Goal: Task Accomplishment & Management: Manage account settings

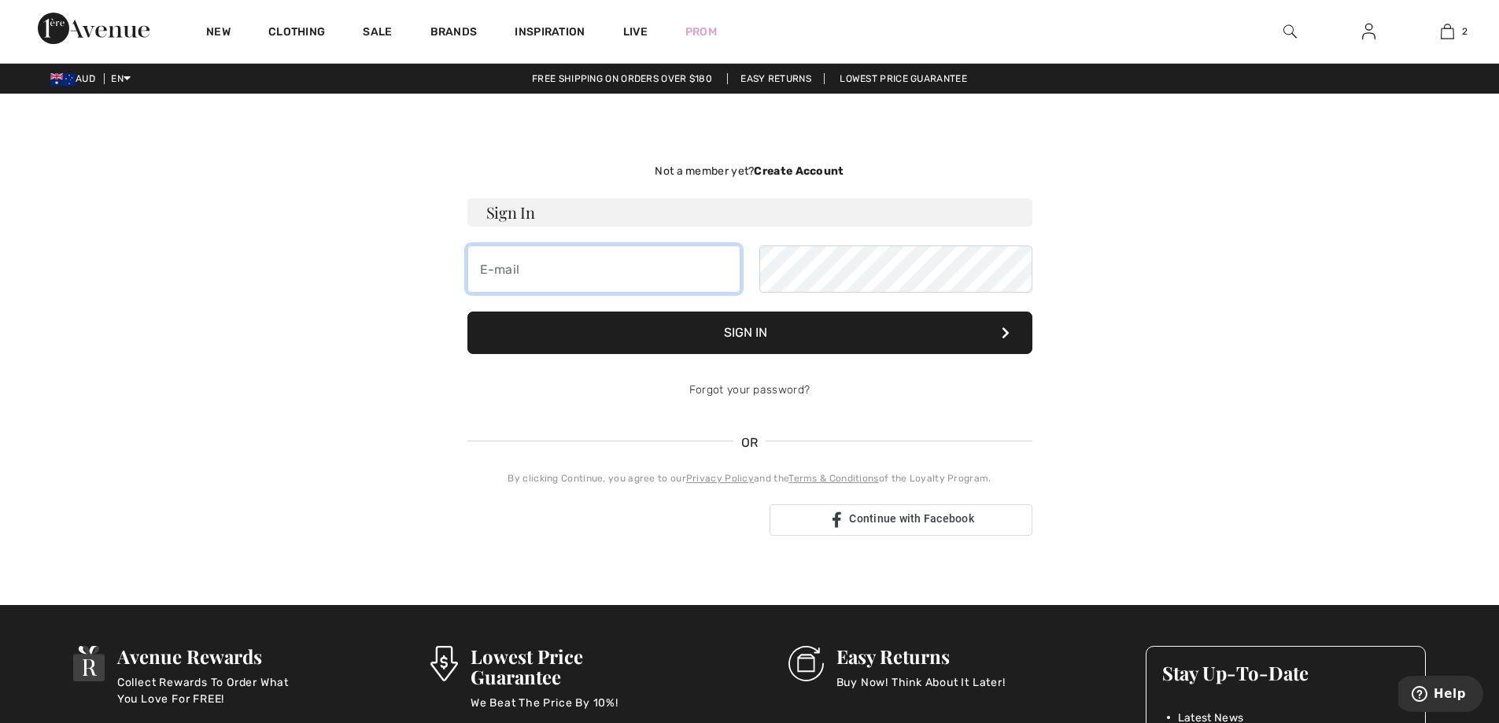
type input "pat@craigstravel.com.au"
click at [749, 337] on button "Sign In" at bounding box center [749, 333] width 565 height 42
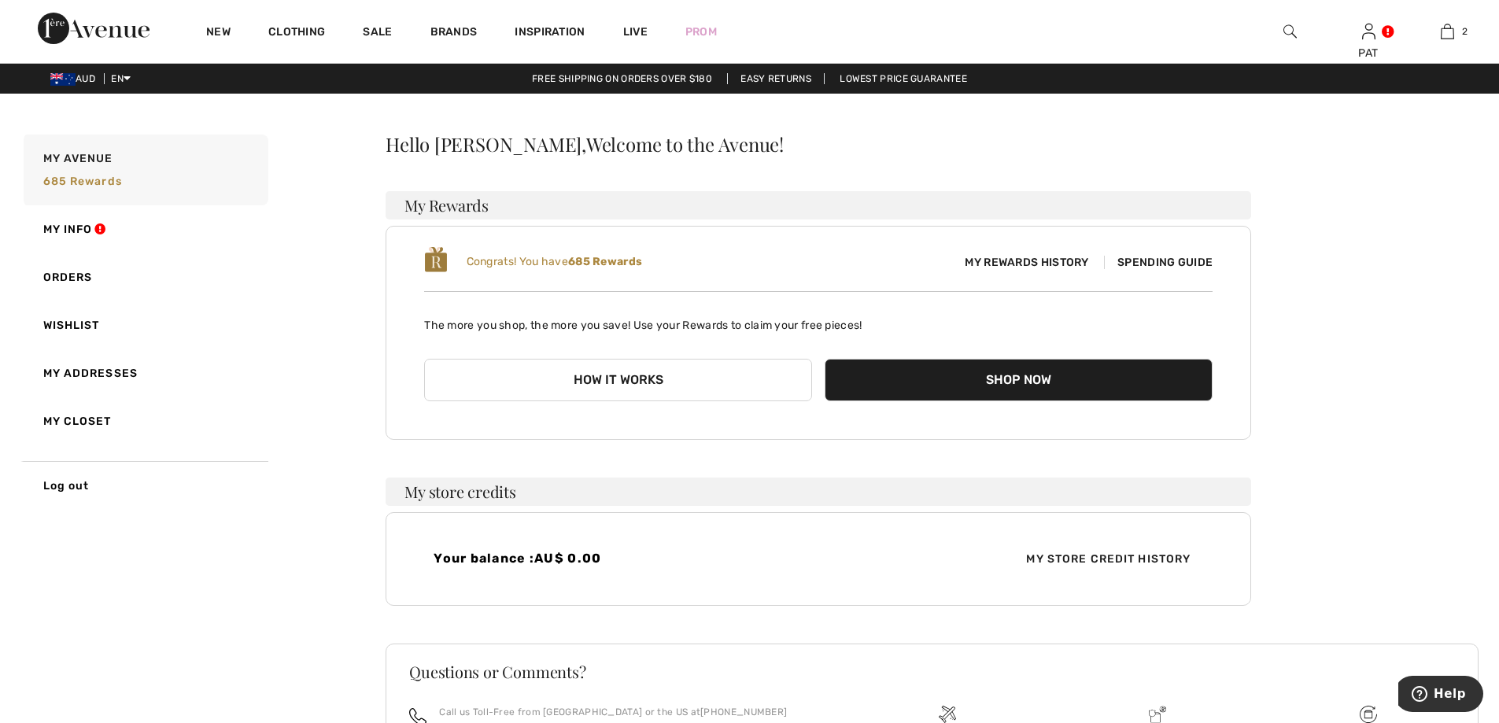
click at [989, 262] on span "My Rewards History" at bounding box center [1026, 262] width 149 height 17
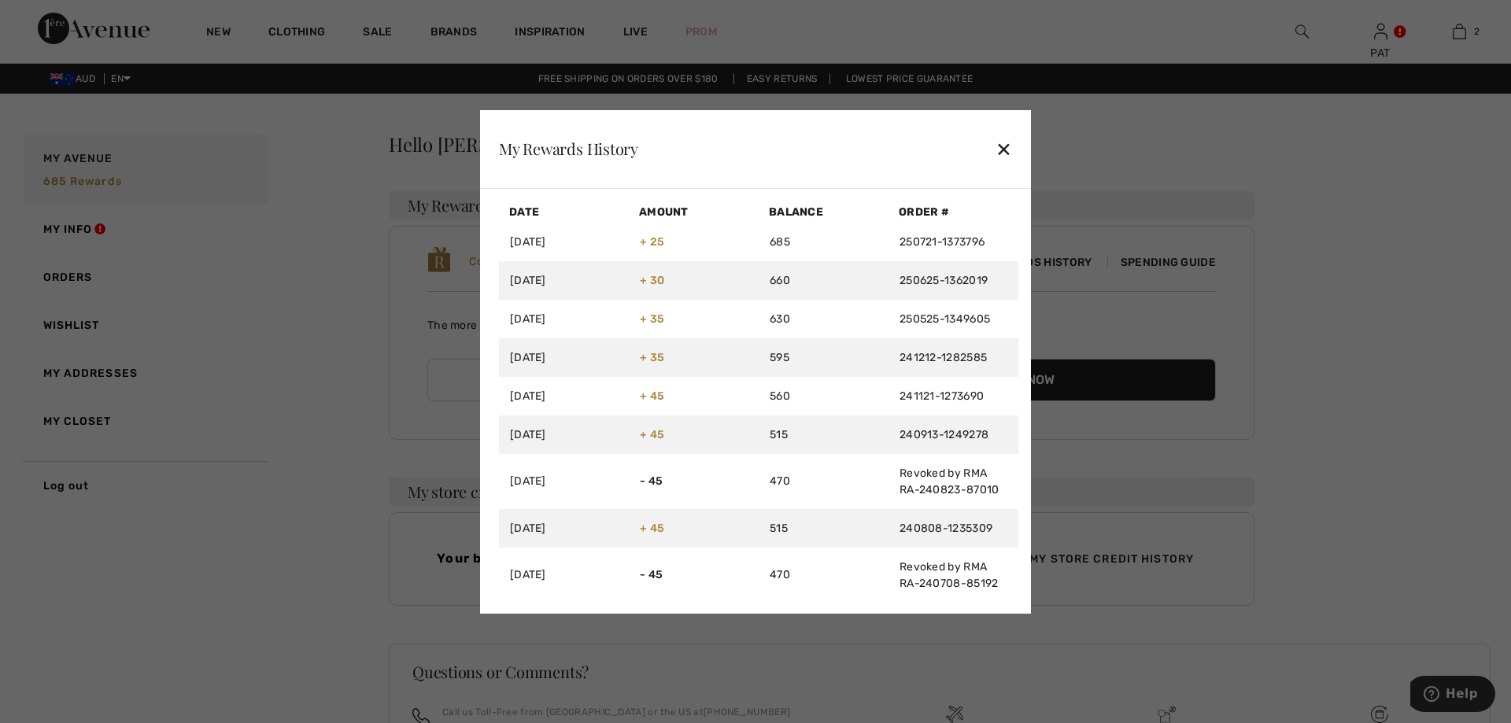
click at [1005, 144] on div "✕" at bounding box center [1003, 148] width 17 height 33
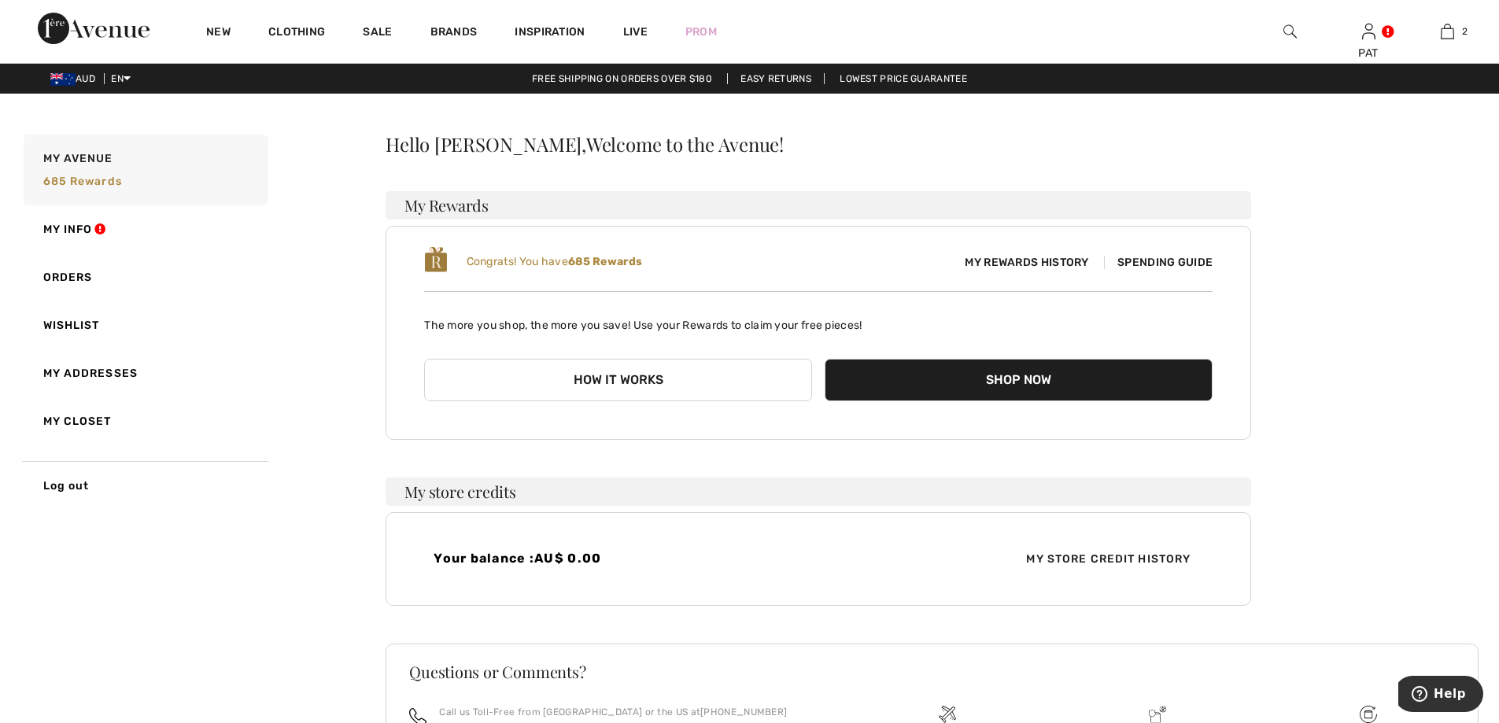
click at [1161, 264] on span "Spending Guide" at bounding box center [1158, 262] width 109 height 13
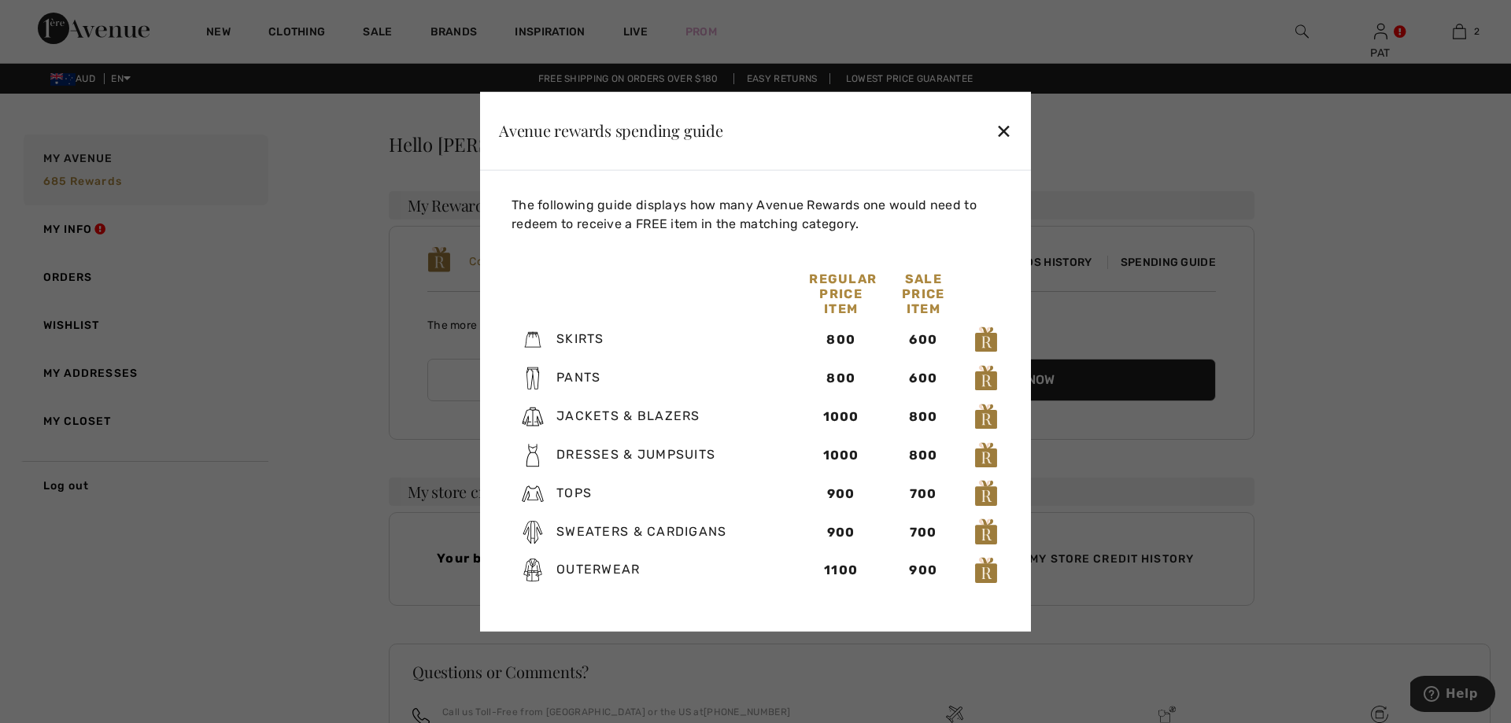
click at [1003, 126] on div "✕" at bounding box center [1003, 130] width 17 height 33
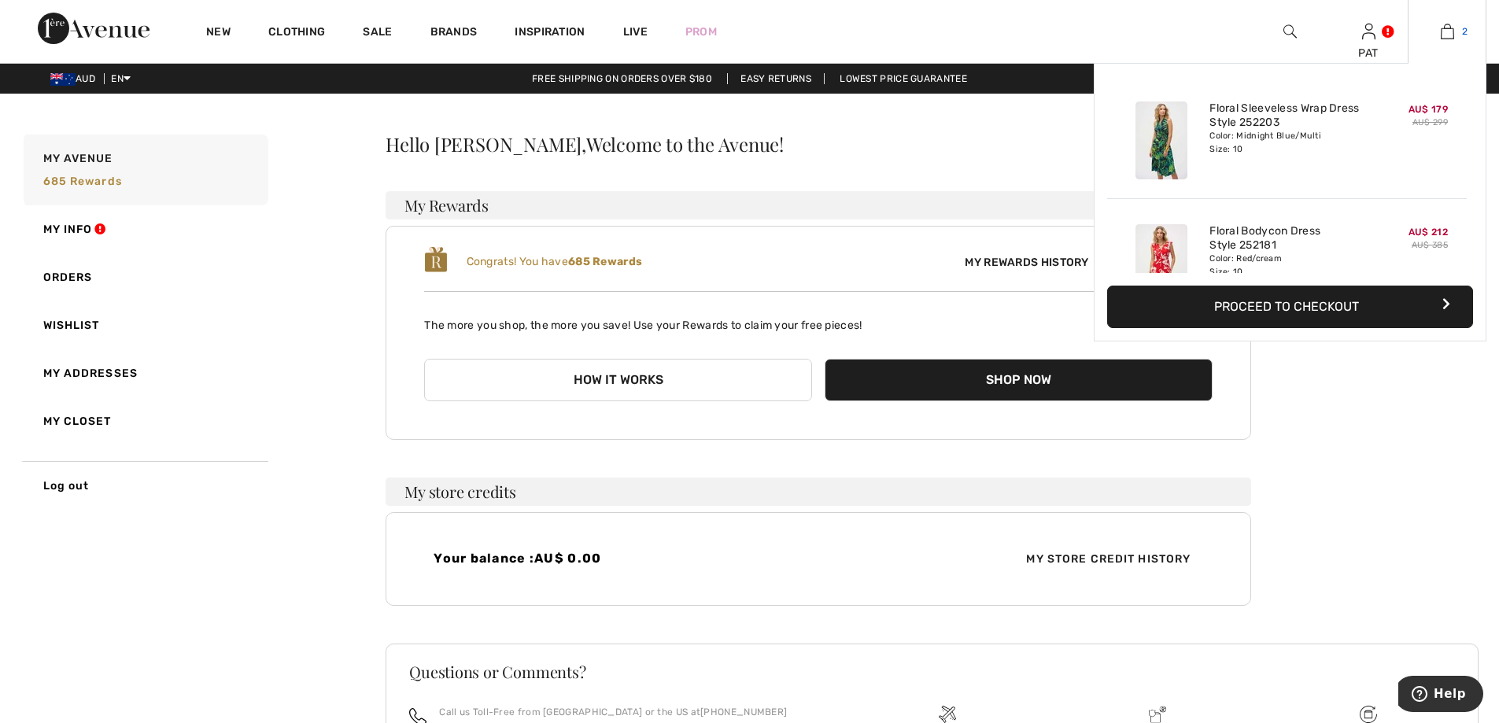
click at [1453, 30] on img at bounding box center [1447, 31] width 13 height 19
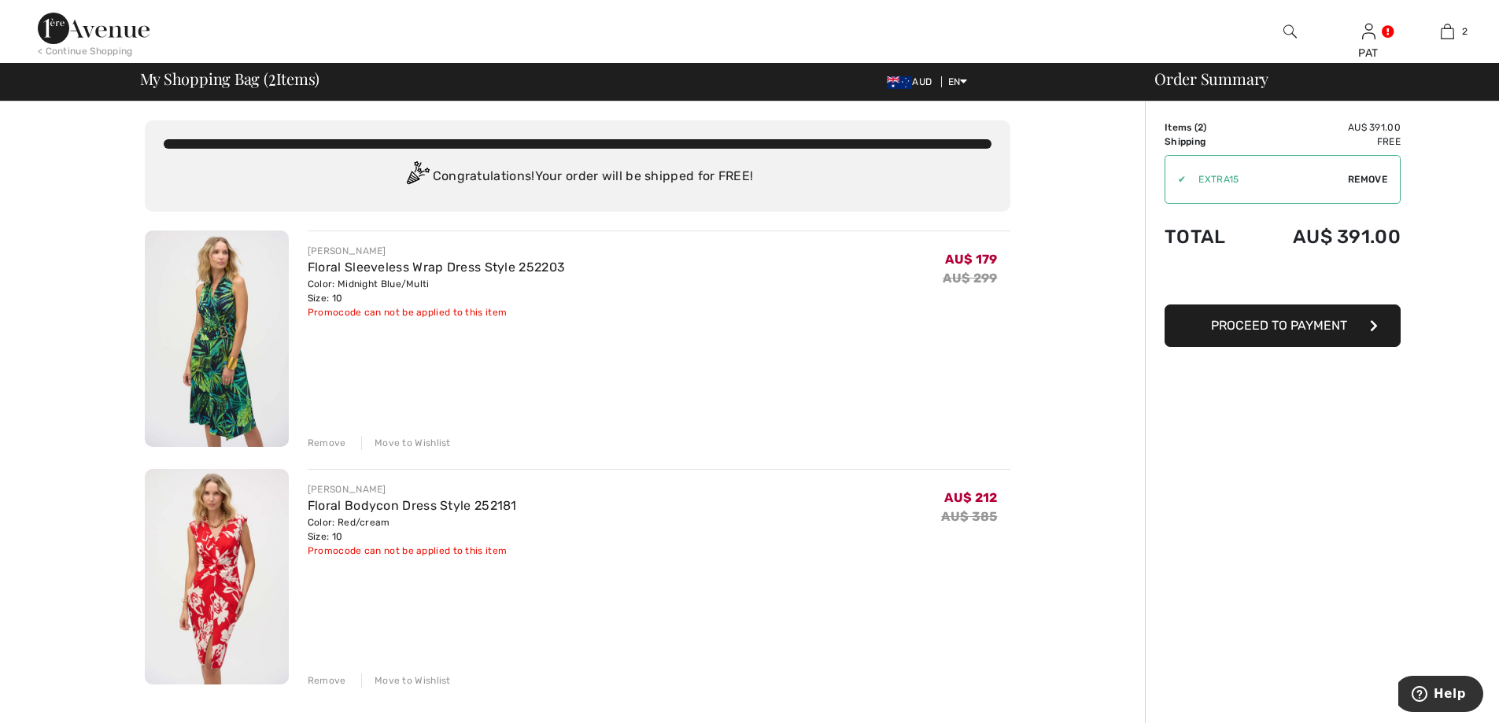
click at [325, 444] on div "Remove" at bounding box center [327, 443] width 39 height 14
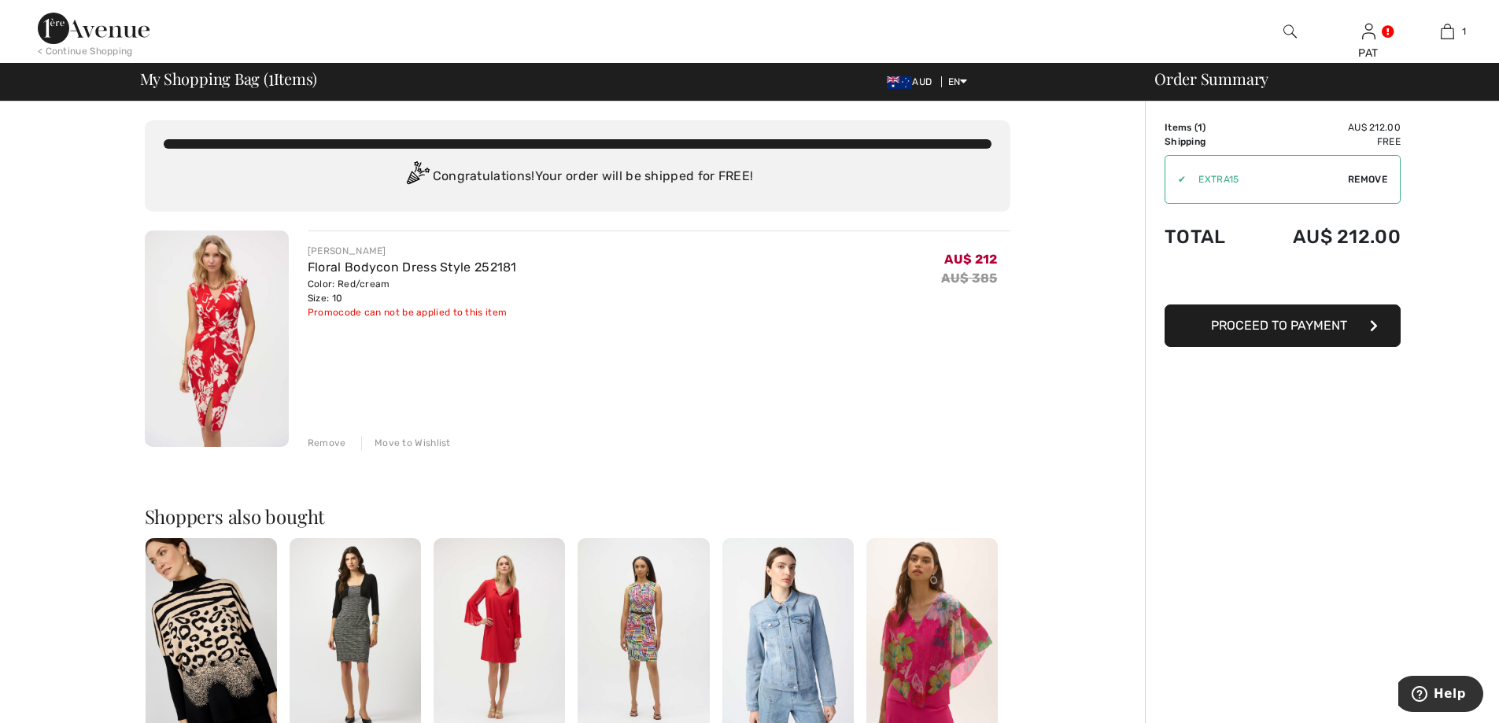
click at [331, 442] on div "Remove" at bounding box center [327, 443] width 39 height 14
